Goal: Task Accomplishment & Management: Complete application form

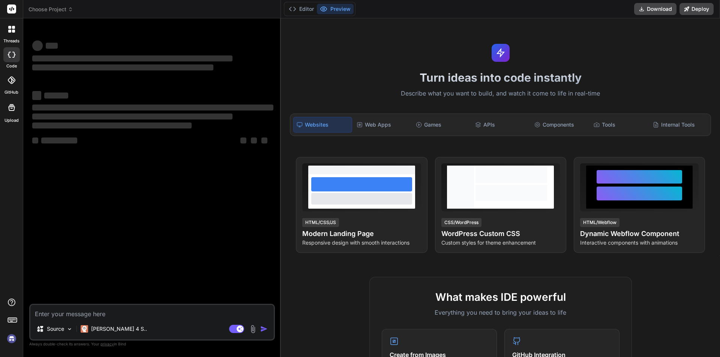
type textarea "x"
click at [86, 312] on textarea at bounding box center [151, 311] width 243 height 13
type textarea "h"
type textarea "x"
type textarea "hi"
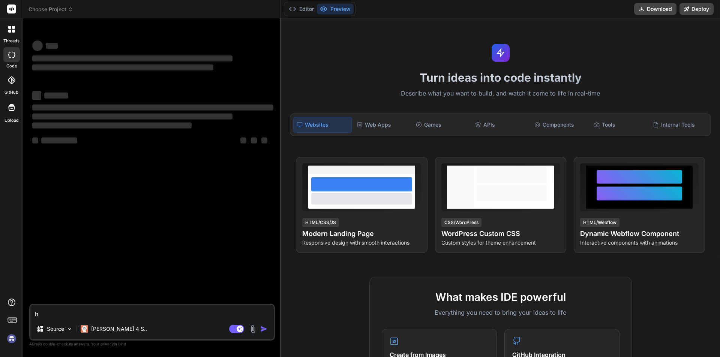
type textarea "x"
type textarea "hi"
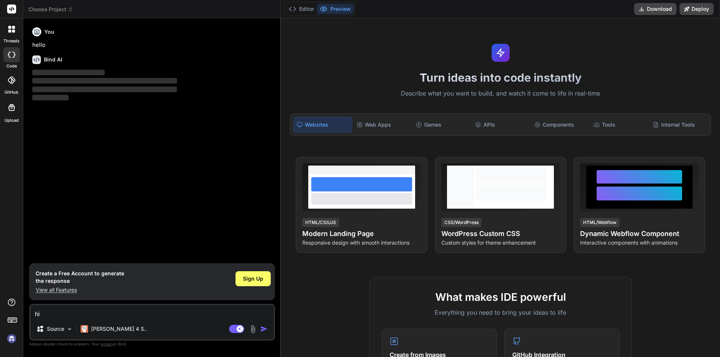
type textarea "x"
click at [254, 330] on img at bounding box center [253, 329] width 9 height 9
click at [251, 282] on span "Sign Up" at bounding box center [253, 278] width 20 height 7
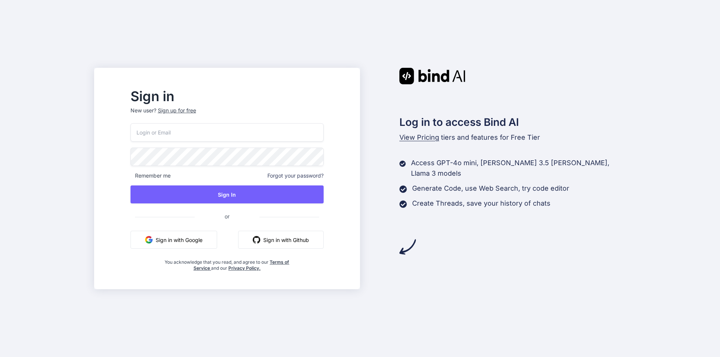
click at [209, 122] on p "New user? Sign up for free" at bounding box center [226, 115] width 193 height 16
click at [208, 128] on input "email" at bounding box center [226, 132] width 193 height 18
